Goal: Task Accomplishment & Management: Use online tool/utility

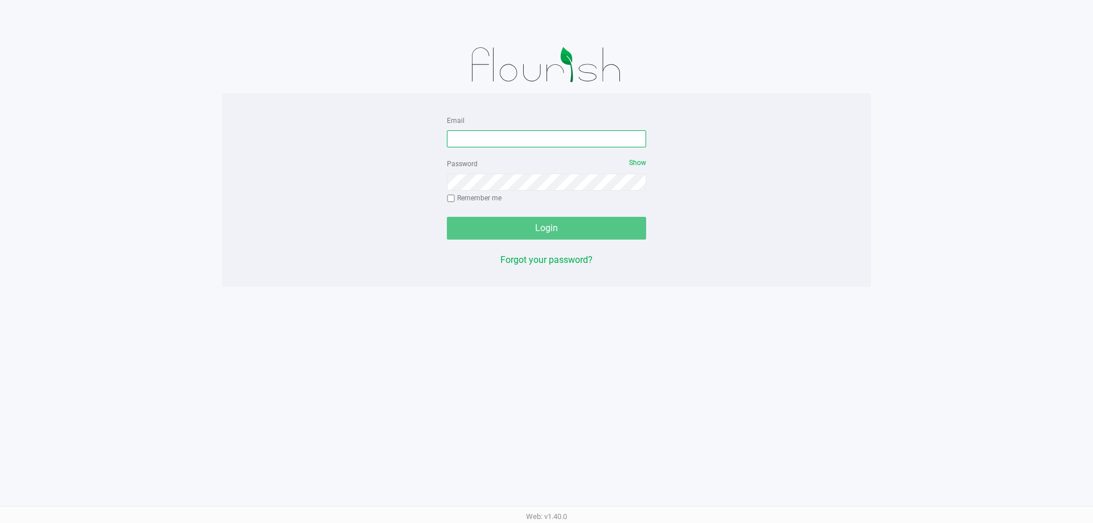
click at [542, 142] on input "Email" at bounding box center [546, 138] width 199 height 17
type input "[PERSON_NAME][EMAIL_ADDRESS][DOMAIN_NAME]"
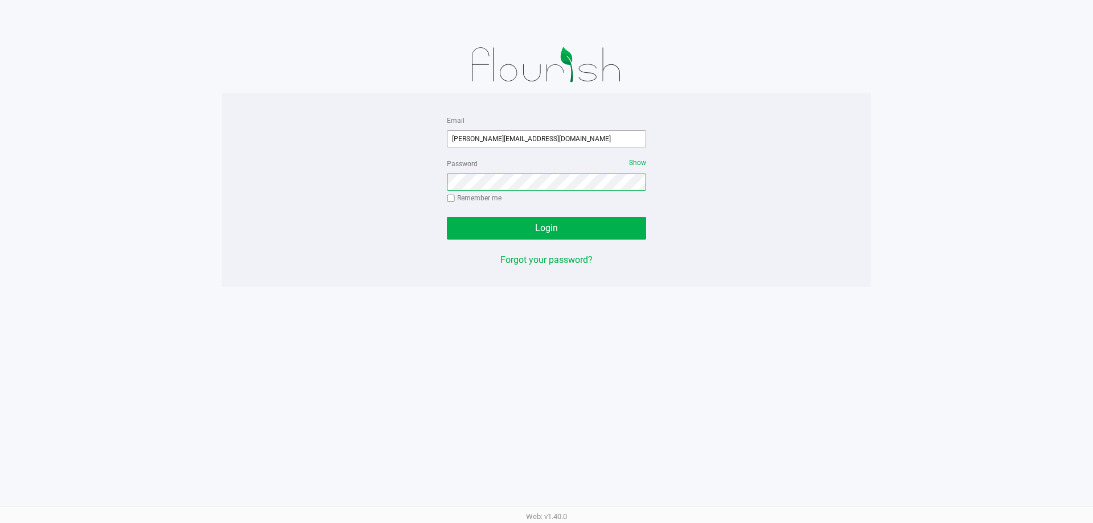
click at [447, 217] on button "Login" at bounding box center [546, 228] width 199 height 23
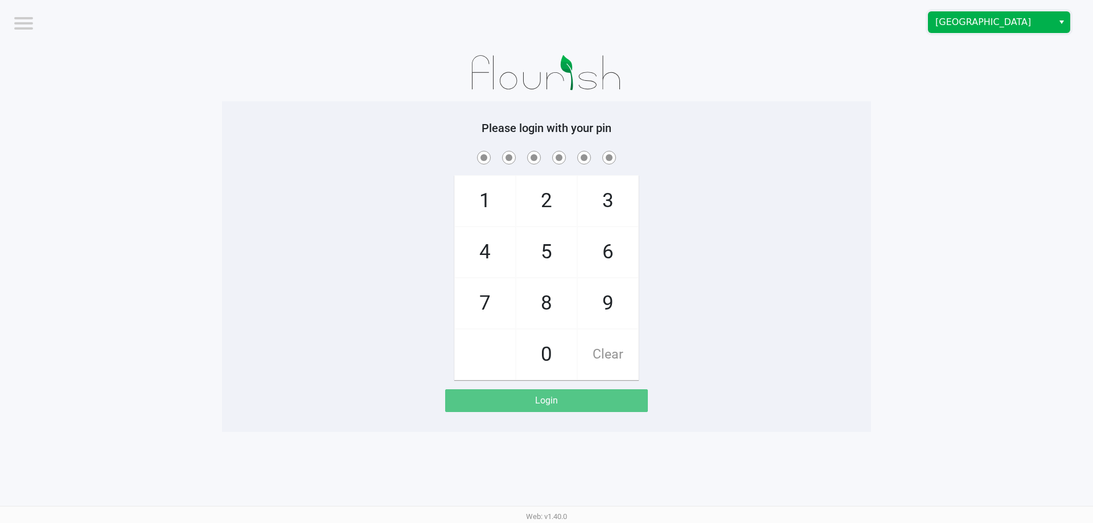
click at [971, 23] on span "[GEOGRAPHIC_DATA]" at bounding box center [991, 22] width 111 height 14
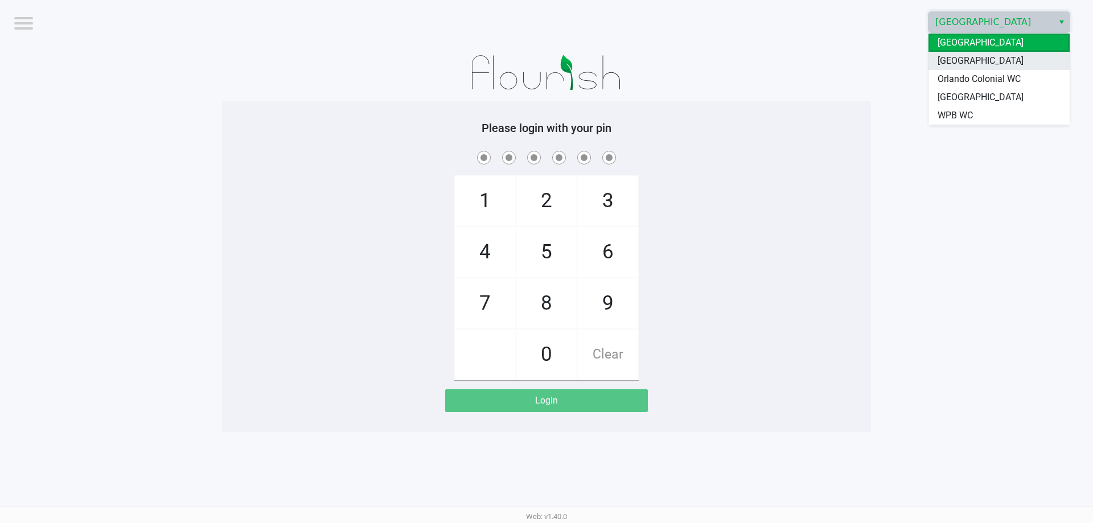
click at [959, 60] on span "[GEOGRAPHIC_DATA]" at bounding box center [981, 61] width 86 height 14
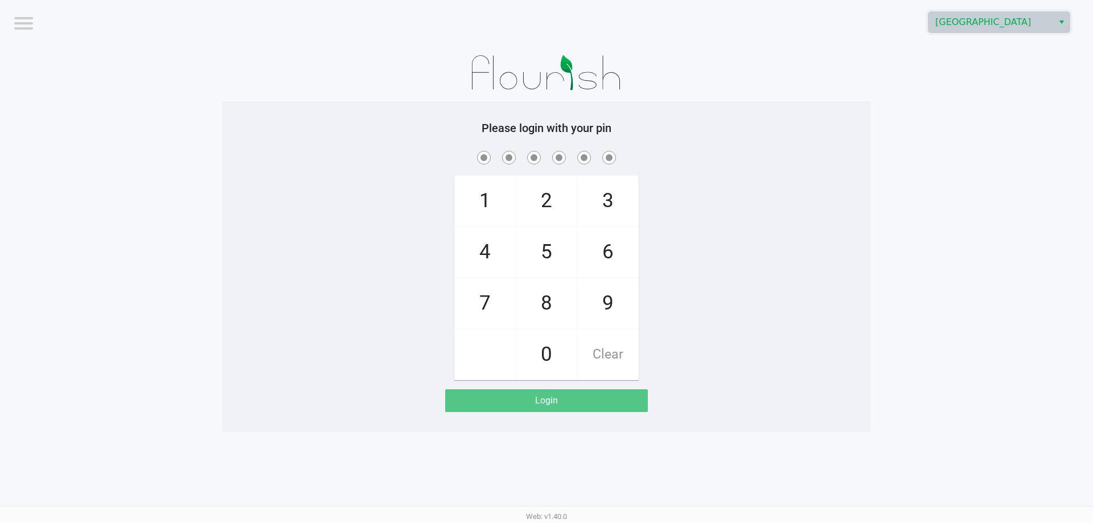
click at [930, 145] on app-pos-login-wrapper "Logout [GEOGRAPHIC_DATA] WC Please login with your pin 1 4 7 2 5 8 0 3 6 9 Clea…" at bounding box center [546, 216] width 1093 height 432
click at [553, 190] on span "2" at bounding box center [547, 201] width 60 height 50
checkbox input "true"
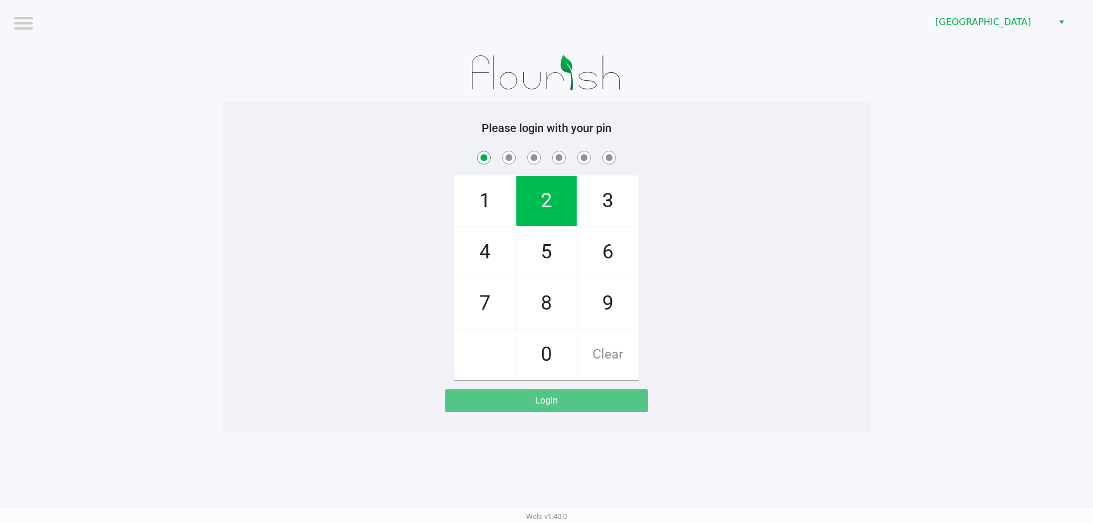
click at [553, 190] on span "2" at bounding box center [547, 201] width 60 height 50
checkbox input "true"
click at [568, 297] on span "8" at bounding box center [547, 303] width 60 height 50
checkbox input "true"
click at [599, 220] on span "3" at bounding box center [608, 201] width 60 height 50
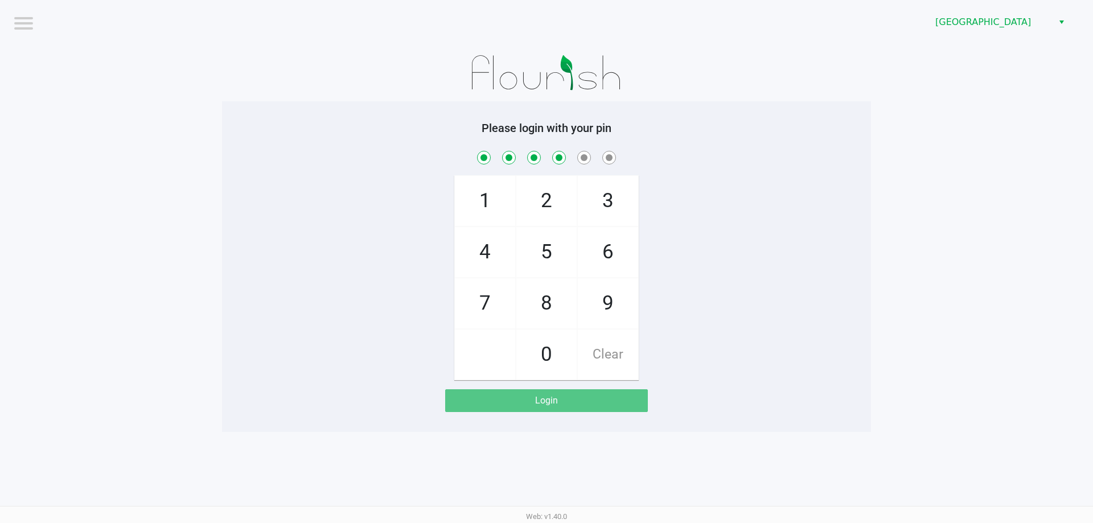
checkbox input "true"
click at [599, 233] on span "6" at bounding box center [608, 252] width 60 height 50
checkbox input "true"
click at [599, 234] on span "6" at bounding box center [608, 252] width 60 height 50
checkbox input "true"
